Goal: Obtain resource: Download file/media

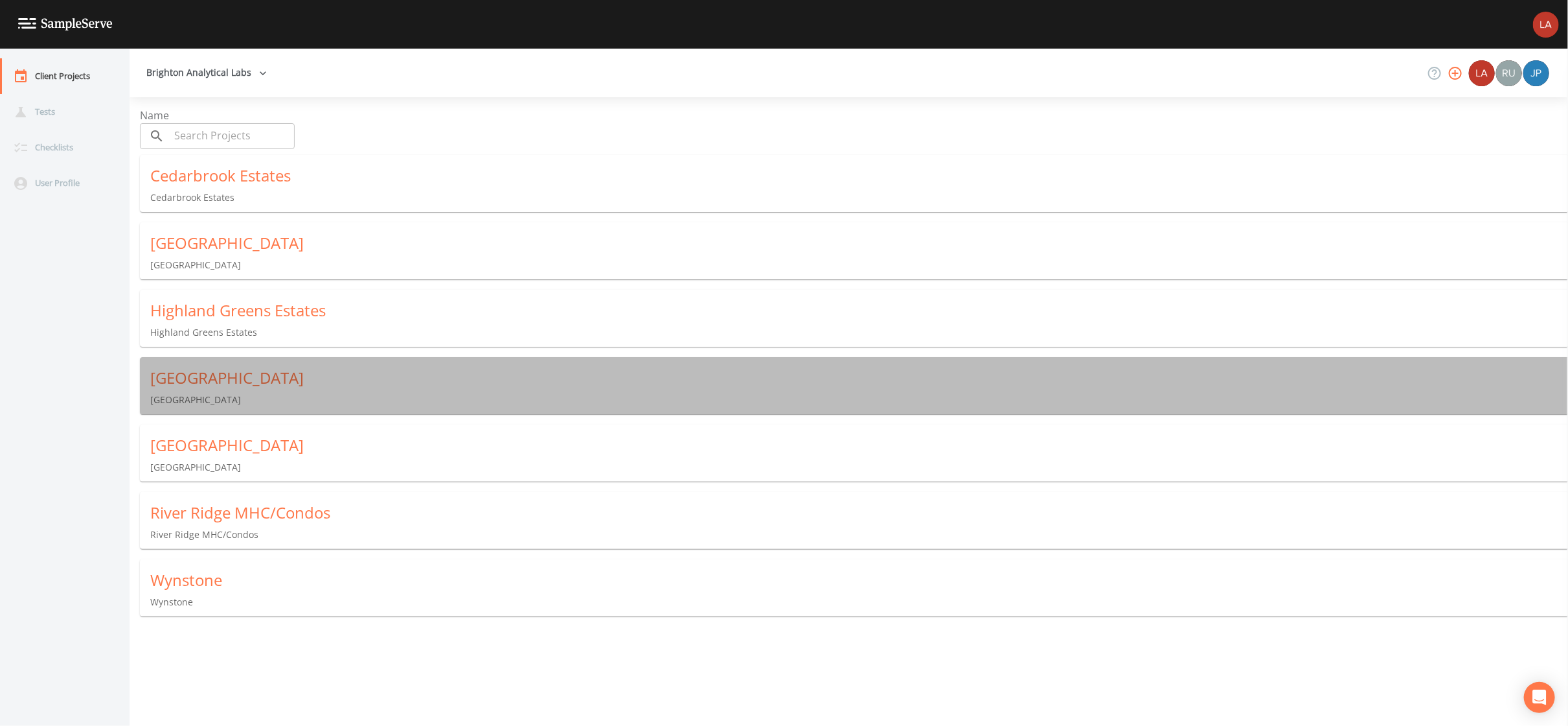
click at [195, 382] on div "Meadow Lake Estates Meadow Lake Estates" at bounding box center [859, 387] width 1439 height 60
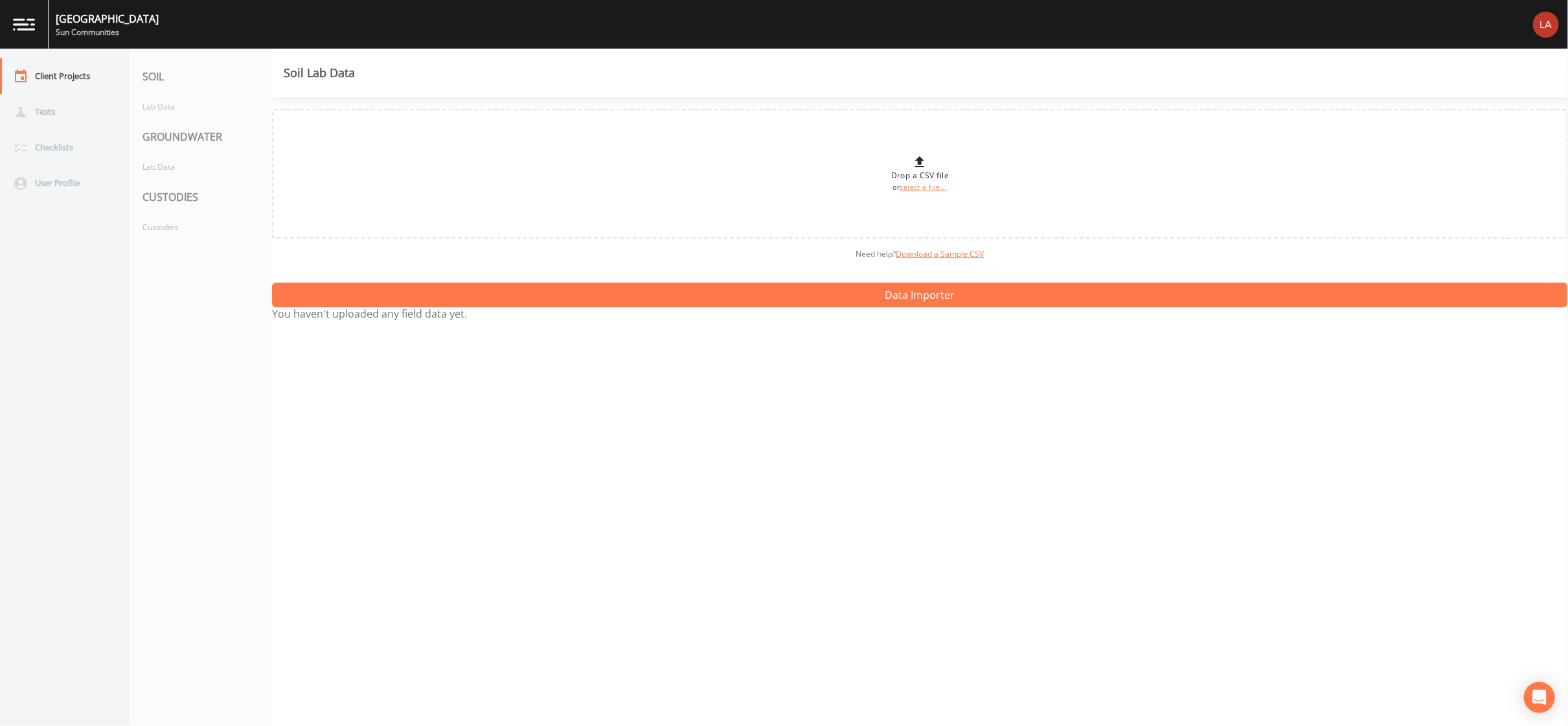
click at [177, 247] on nav "SOIL Lab Data GROUNDWATER Lab Data CUSTODIES Custodies" at bounding box center [201, 387] width 142 height 677
click at [176, 232] on div "Custodies" at bounding box center [194, 227] width 129 height 24
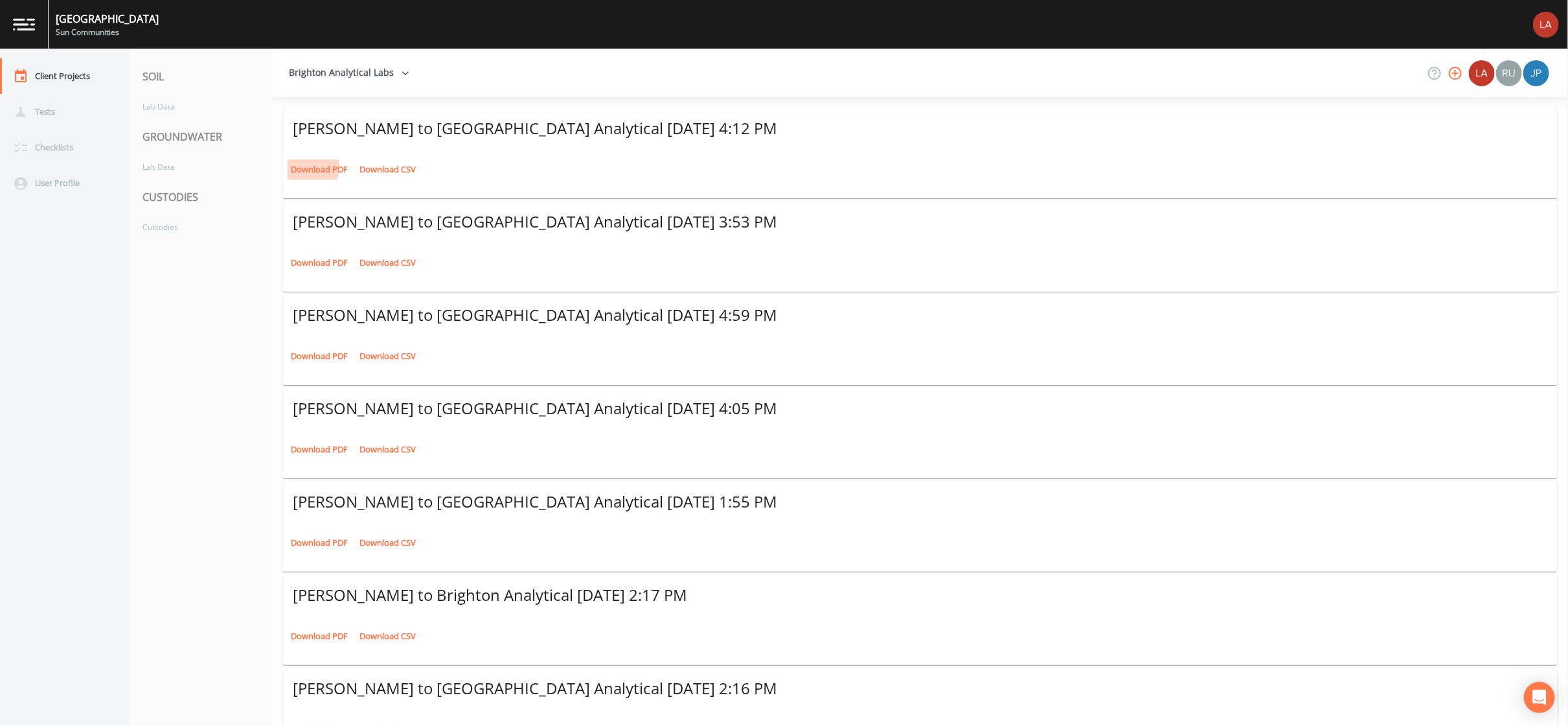
click at [300, 160] on link "Download PDF" at bounding box center [319, 169] width 63 height 20
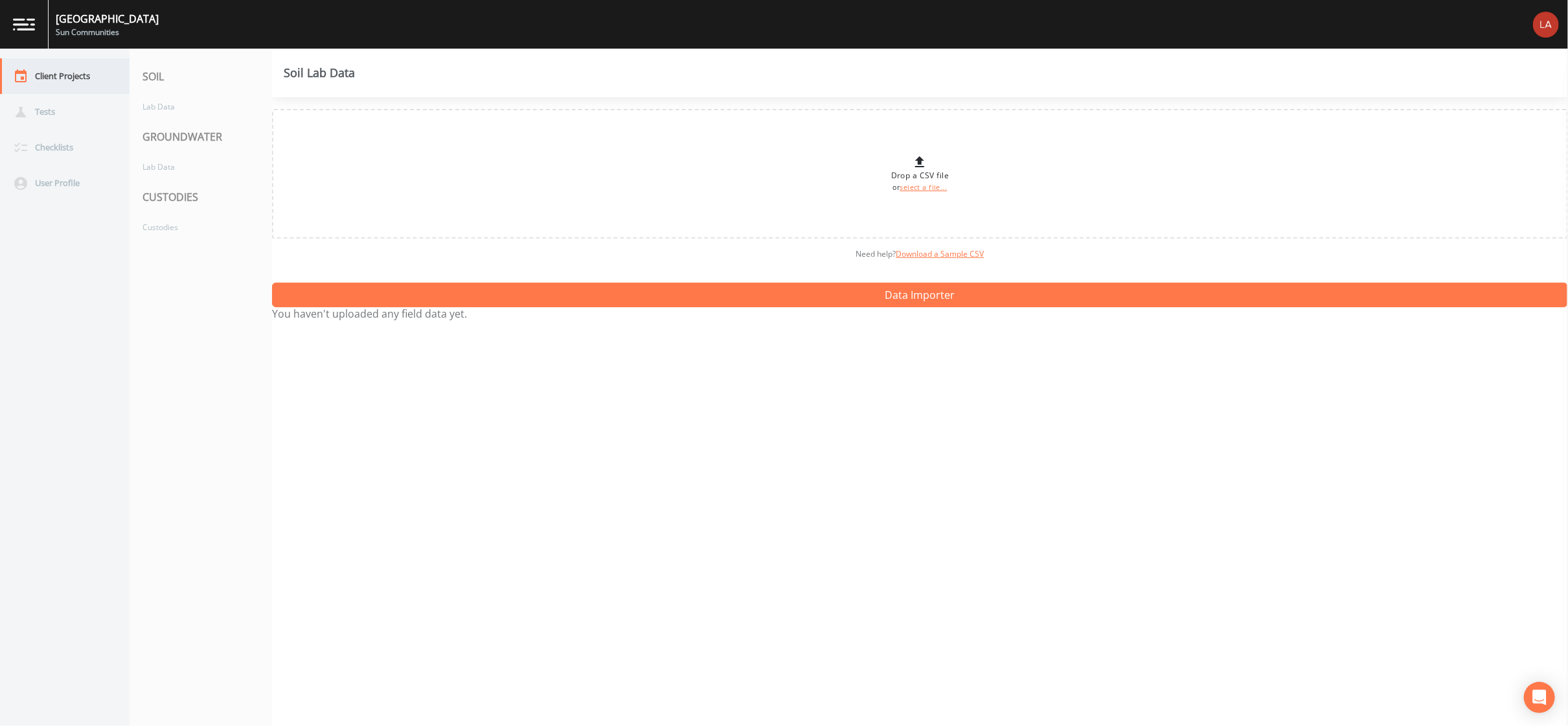
click at [80, 71] on div "Client Projects" at bounding box center [58, 76] width 116 height 35
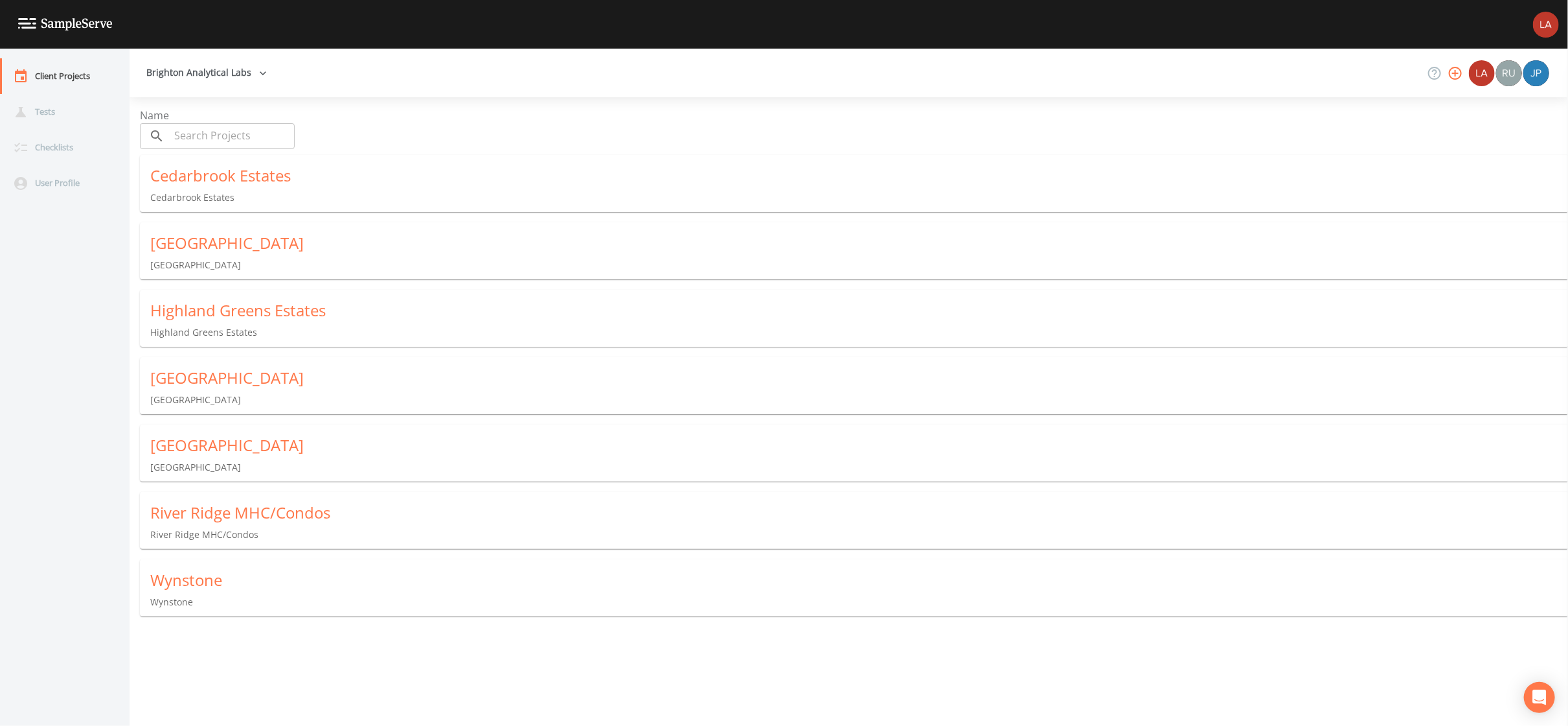
click at [206, 191] on p "Cedarbrook Estates" at bounding box center [859, 198] width 1418 height 13
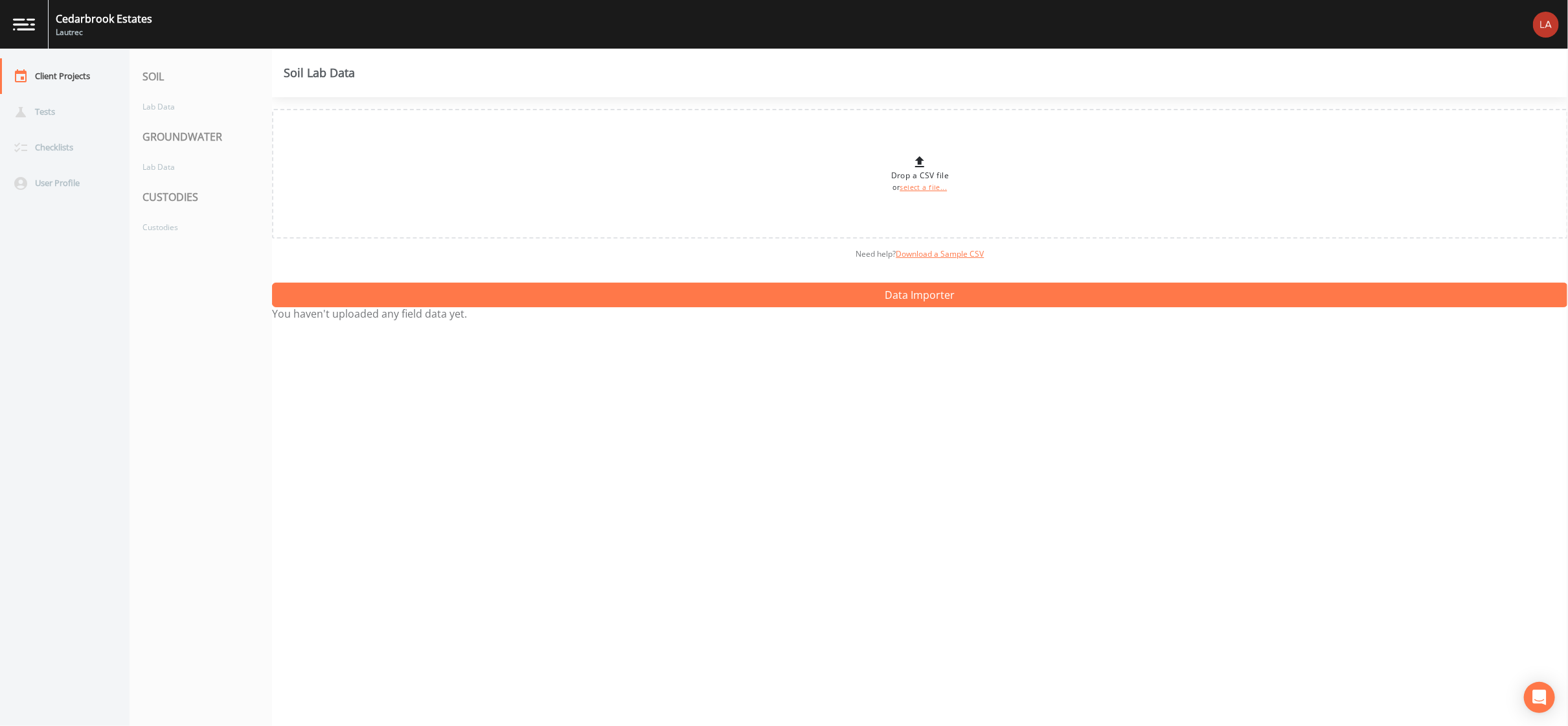
click at [158, 241] on nav "SOIL Lab Data GROUNDWATER Lab Data CUSTODIES Custodies" at bounding box center [201, 387] width 142 height 677
click at [162, 212] on div "CUSTODIES" at bounding box center [201, 196] width 142 height 36
click at [169, 230] on div "Custodies" at bounding box center [194, 227] width 129 height 24
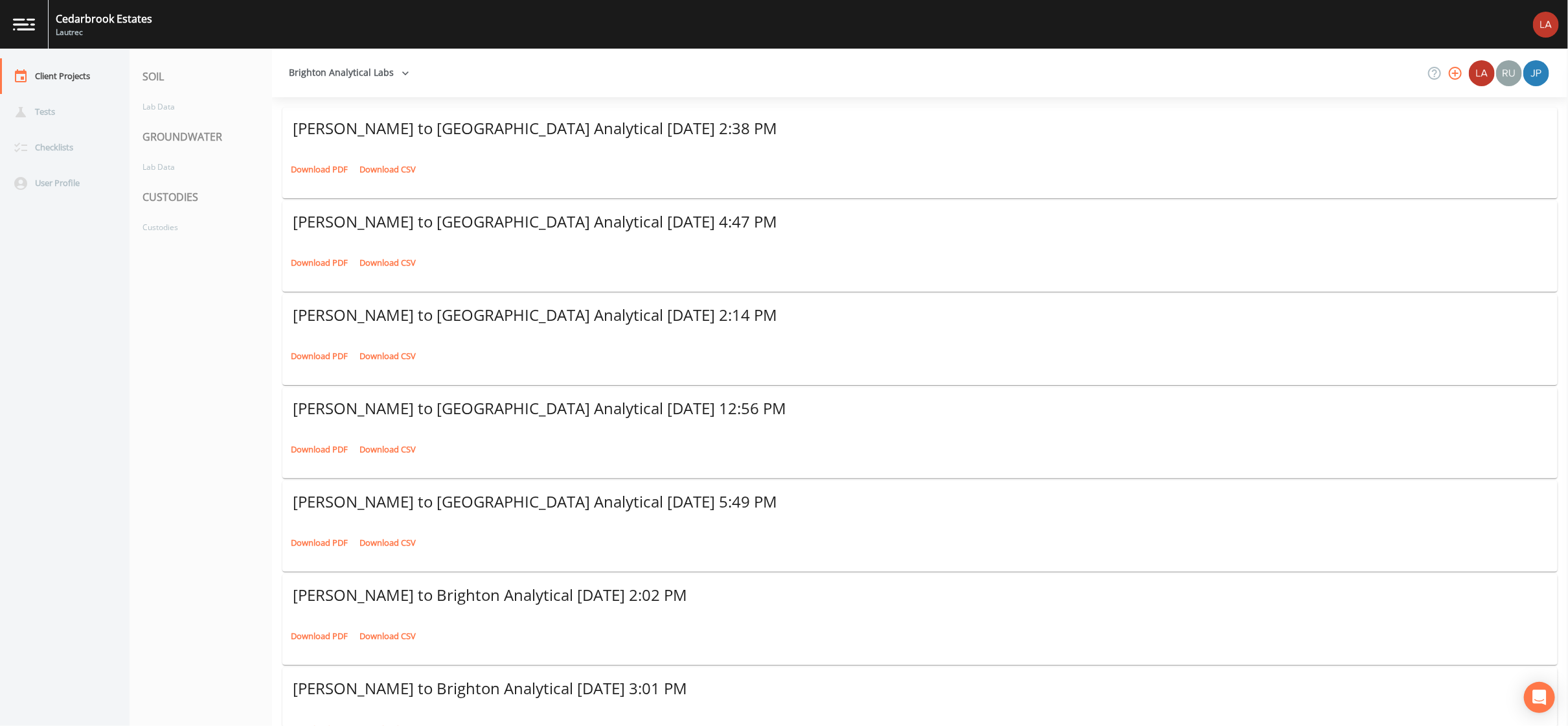
click at [307, 160] on link "Download PDF" at bounding box center [319, 169] width 63 height 20
